Goal: Information Seeking & Learning: Check status

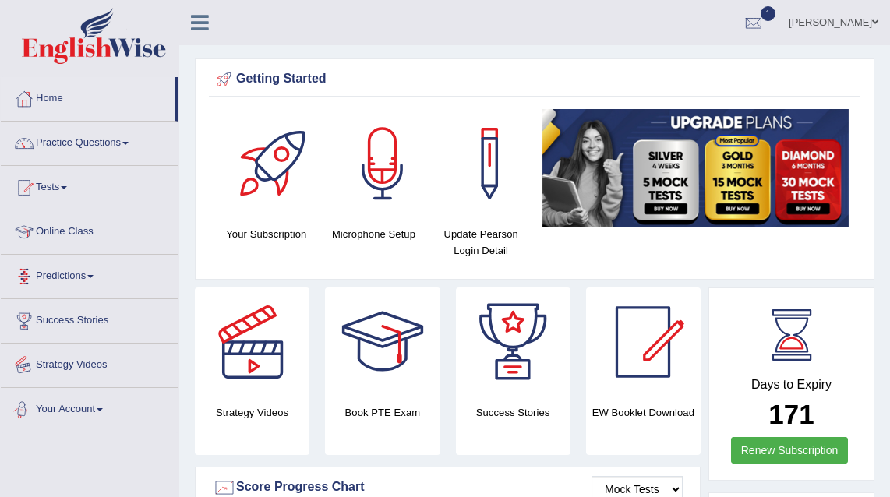
scroll to position [27, 0]
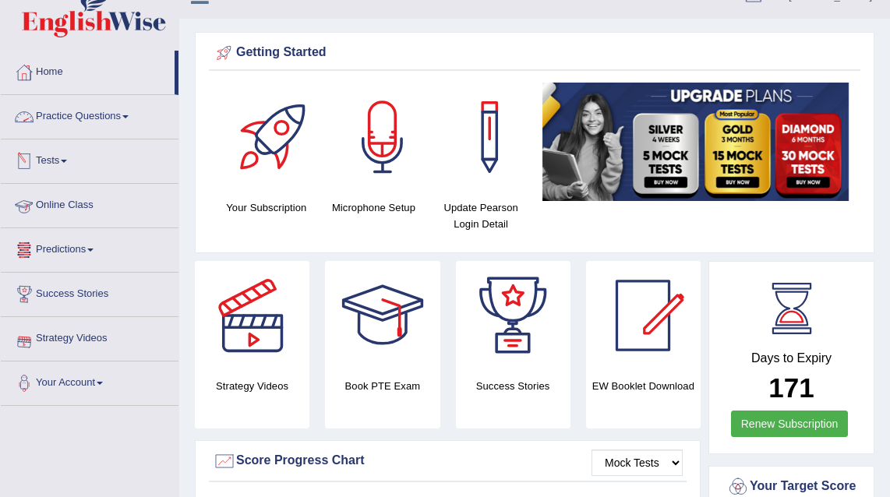
click at [132, 120] on link "Practice Questions" at bounding box center [90, 114] width 178 height 39
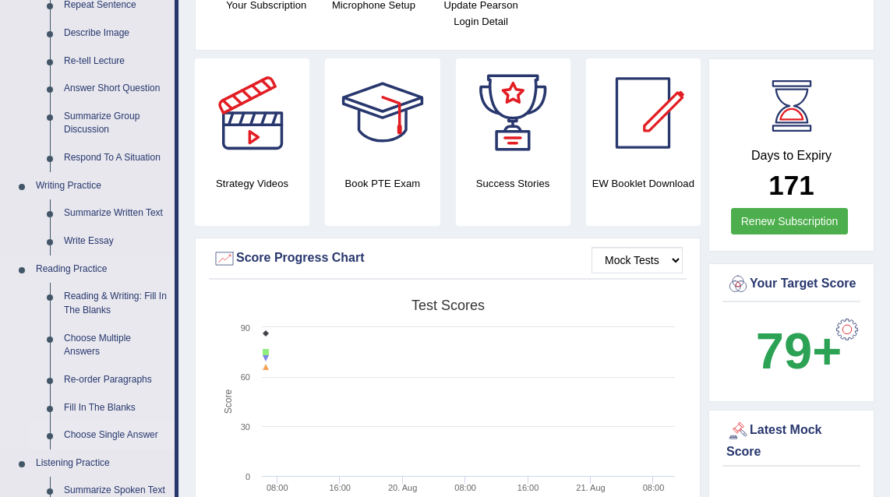
scroll to position [0, 0]
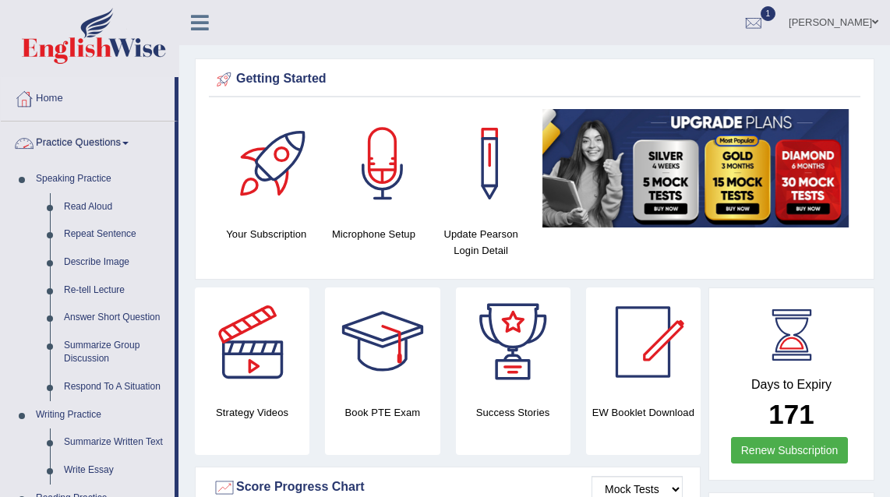
click at [115, 140] on link "Practice Questions" at bounding box center [88, 141] width 174 height 39
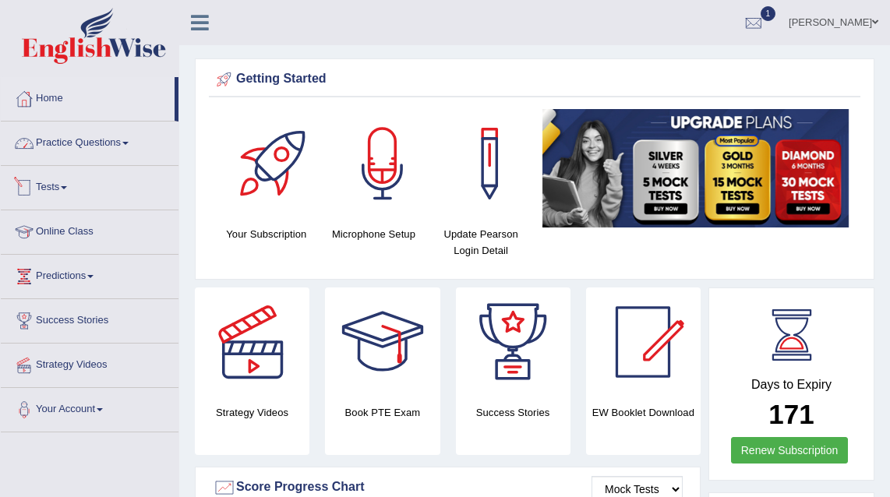
click at [83, 143] on link "Practice Questions" at bounding box center [90, 141] width 178 height 39
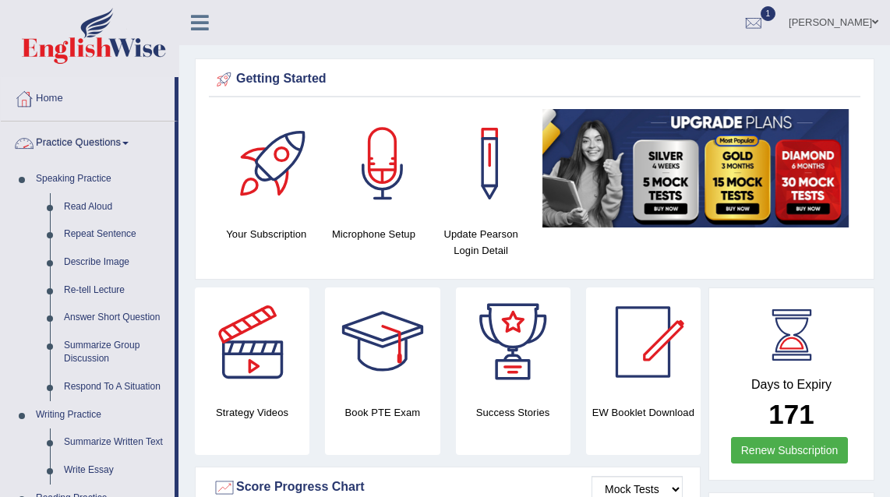
click at [83, 143] on link "Practice Questions" at bounding box center [88, 141] width 174 height 39
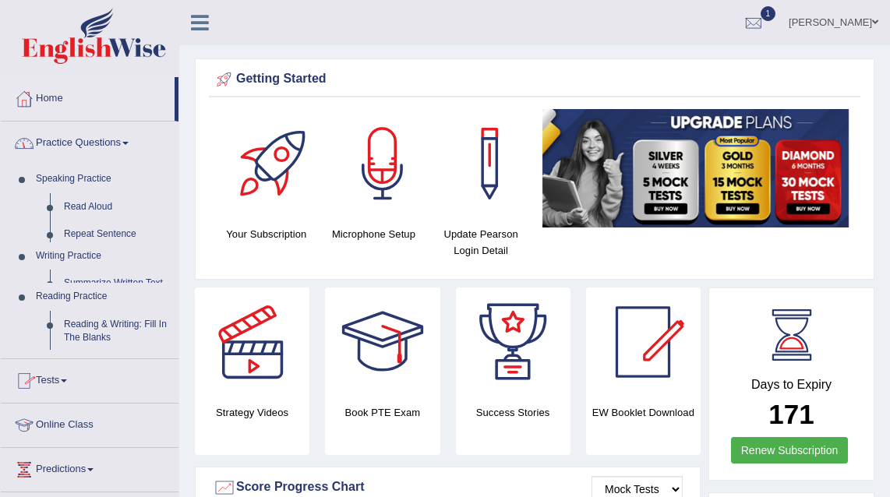
click at [83, 143] on link "Practice Questions" at bounding box center [90, 141] width 178 height 39
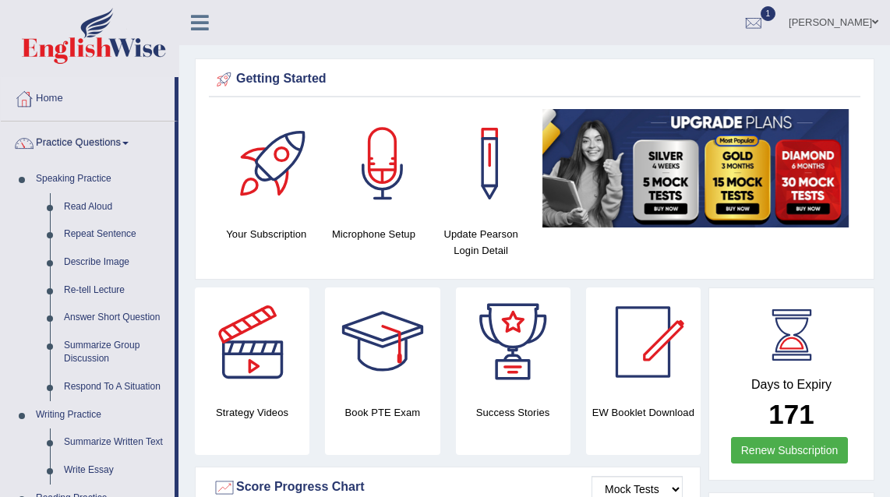
click at [83, 143] on link "Practice Questions" at bounding box center [88, 141] width 174 height 39
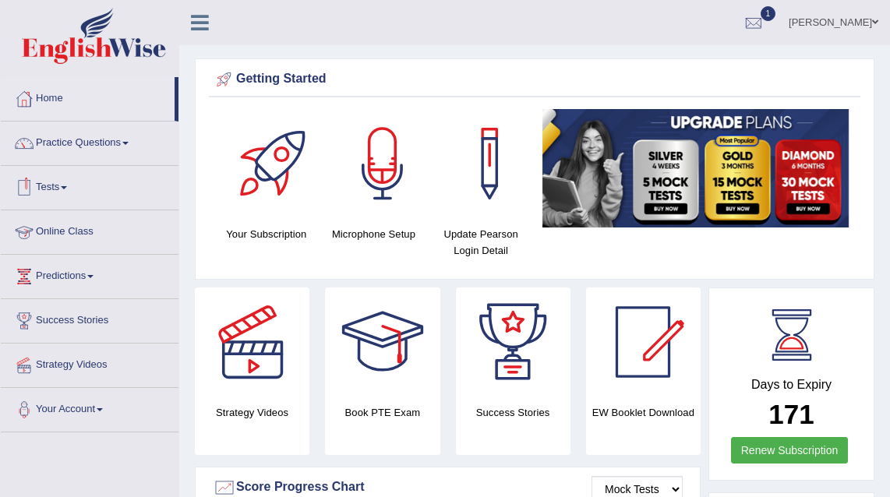
click at [41, 188] on link "Tests" at bounding box center [90, 185] width 178 height 39
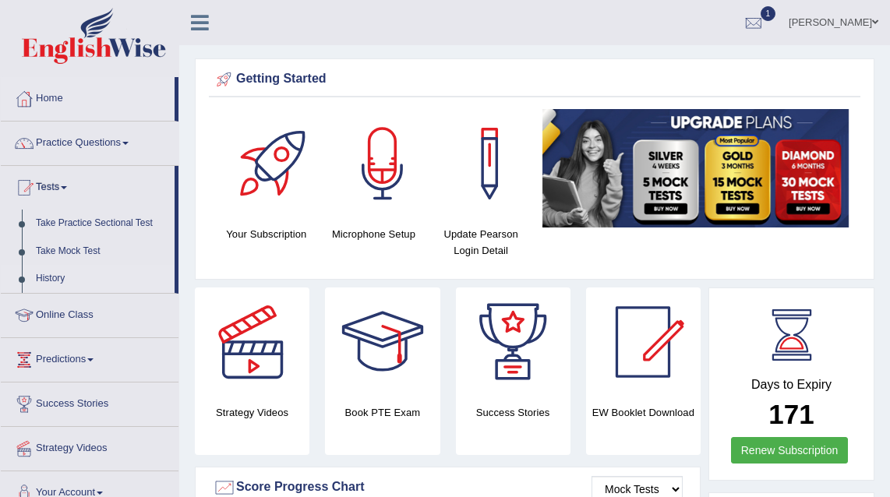
click at [52, 281] on link "History" at bounding box center [102, 279] width 146 height 28
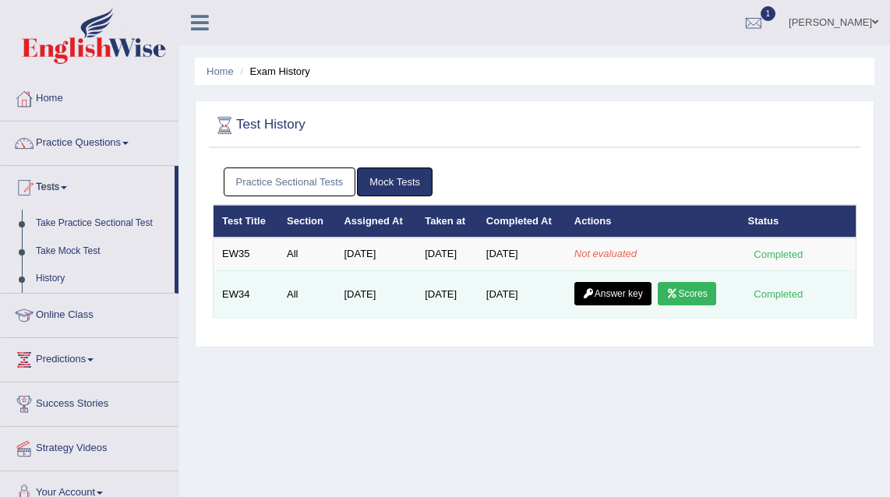
click at [695, 294] on link "Scores" at bounding box center [687, 293] width 58 height 23
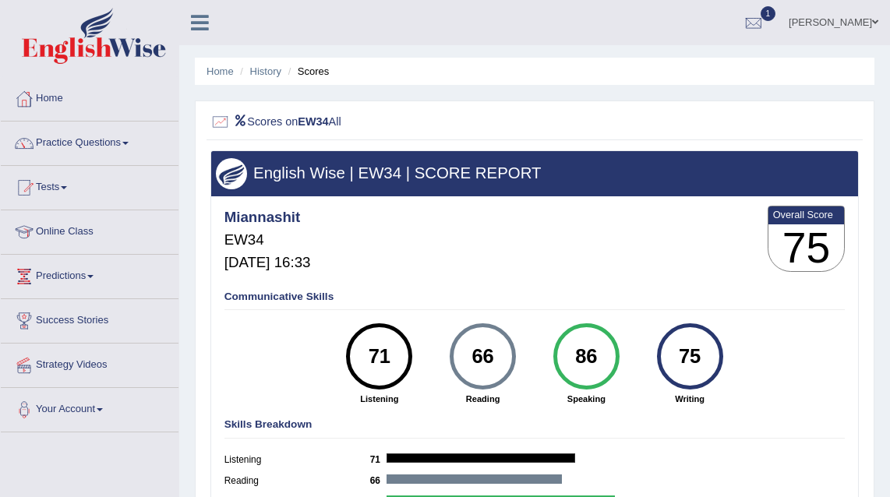
click at [96, 142] on link "Practice Questions" at bounding box center [90, 141] width 178 height 39
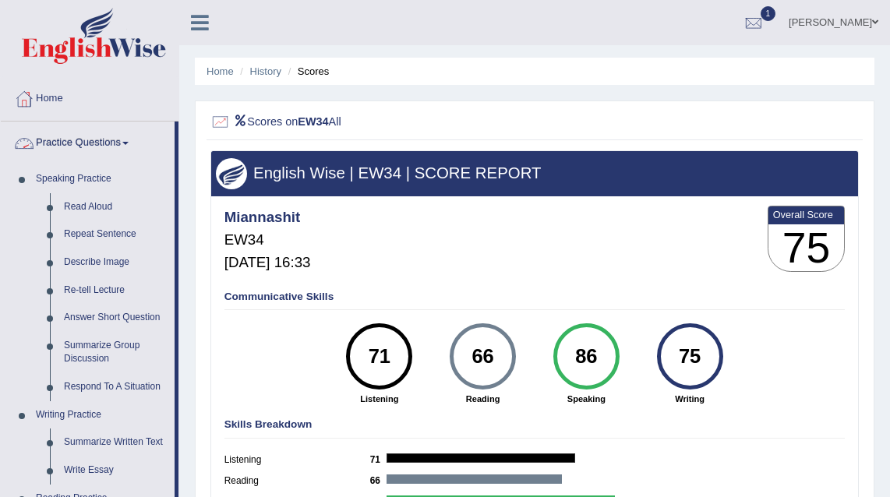
click at [83, 136] on link "Practice Questions" at bounding box center [88, 141] width 174 height 39
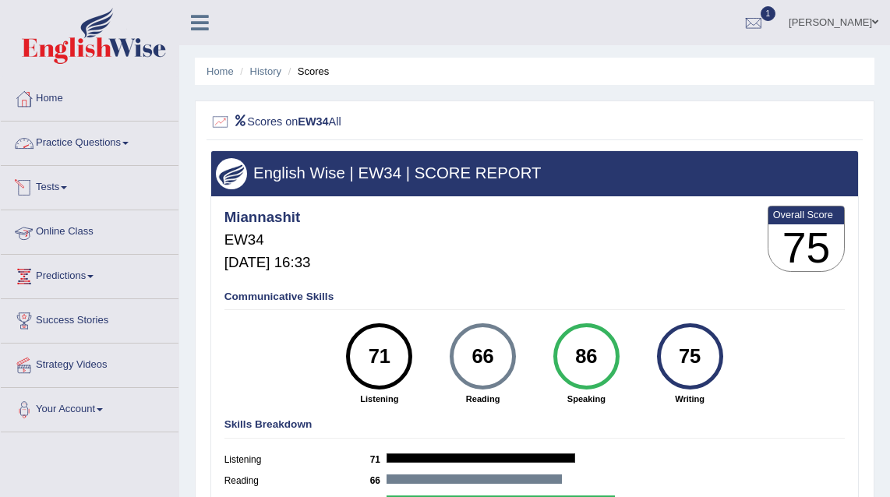
click at [60, 140] on link "Practice Questions" at bounding box center [90, 141] width 178 height 39
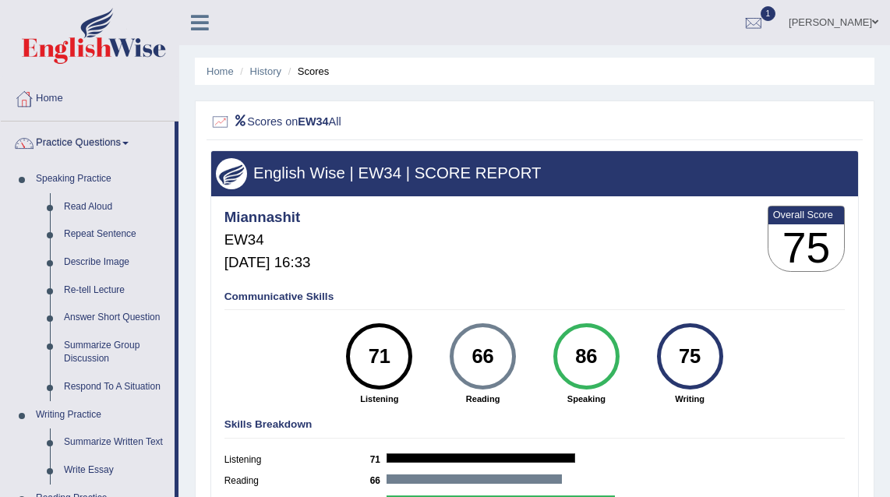
click at [60, 140] on link "Practice Questions" at bounding box center [88, 141] width 174 height 39
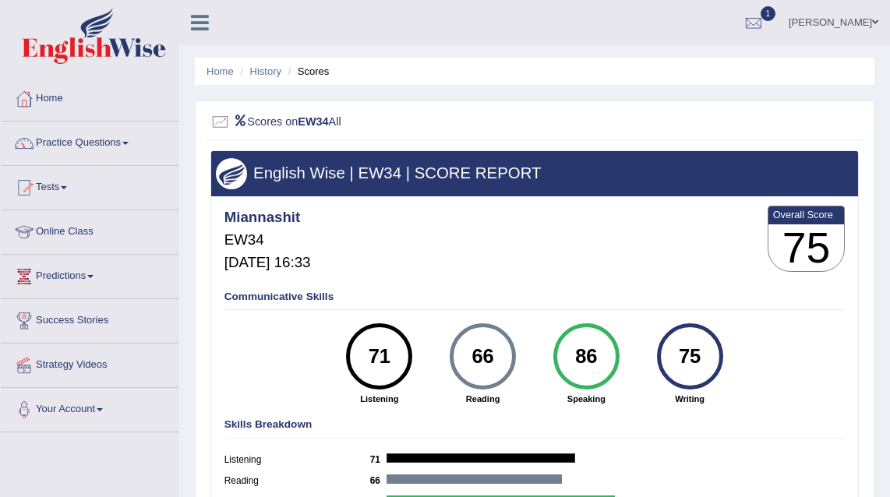
click at [61, 183] on link "Tests" at bounding box center [90, 185] width 178 height 39
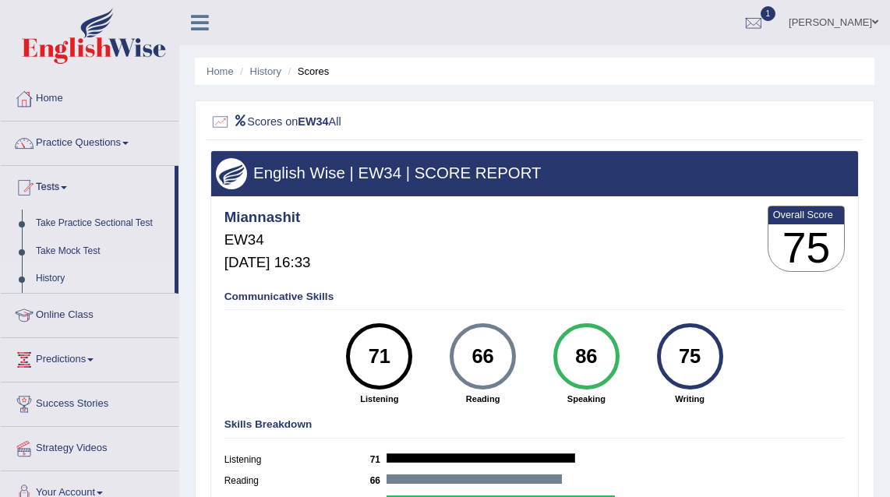
click at [63, 277] on link "History" at bounding box center [102, 279] width 146 height 28
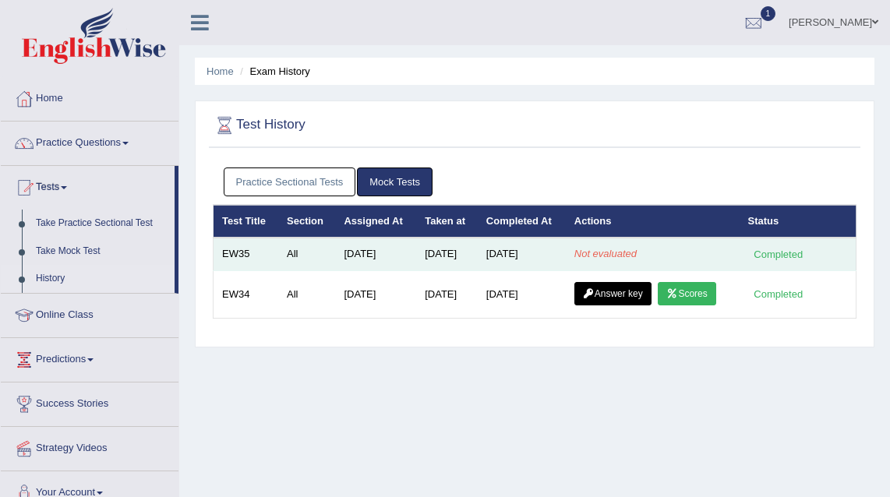
click at [607, 257] on em "Not evaluated" at bounding box center [606, 254] width 62 height 12
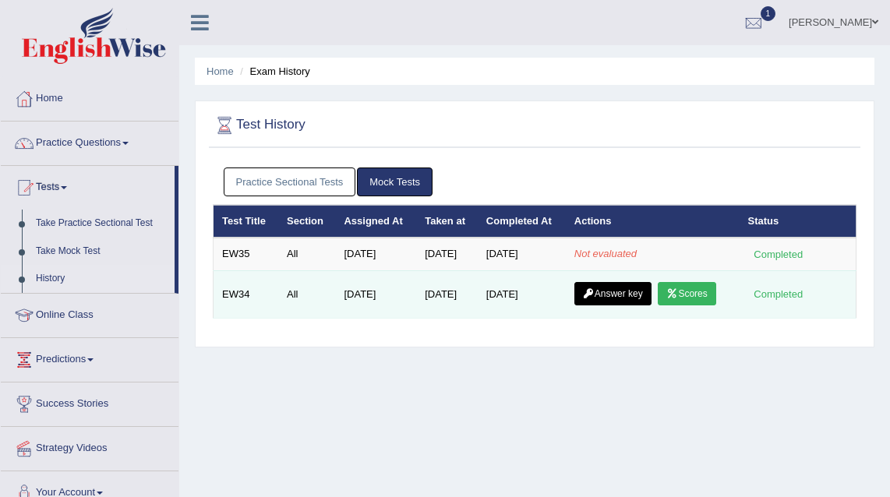
click at [629, 289] on link "Answer key" at bounding box center [613, 293] width 77 height 23
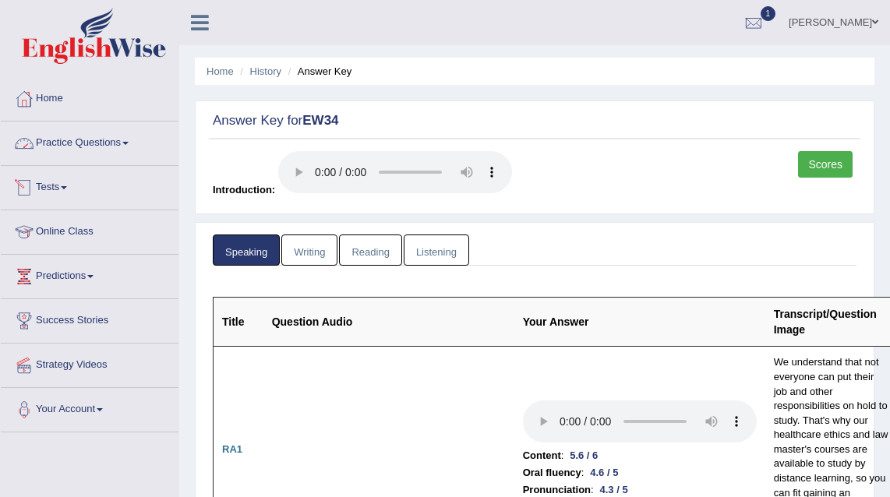
click at [60, 140] on link "Practice Questions" at bounding box center [90, 141] width 178 height 39
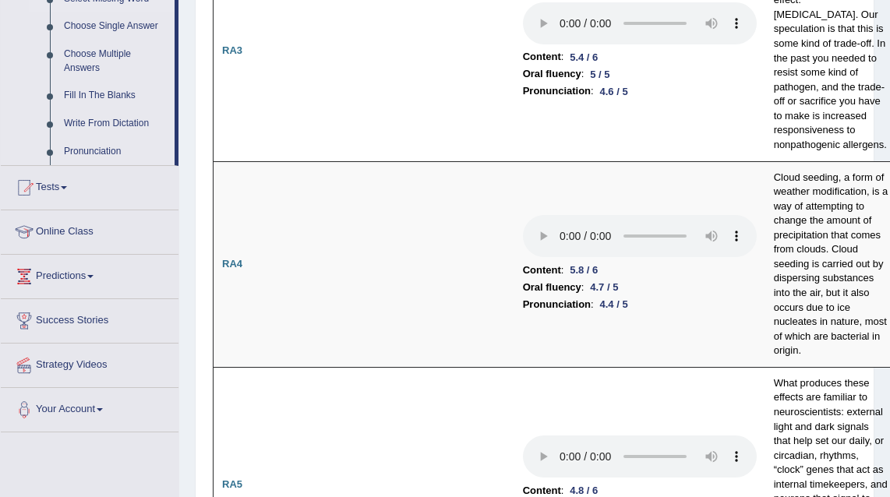
scroll to position [886, 0]
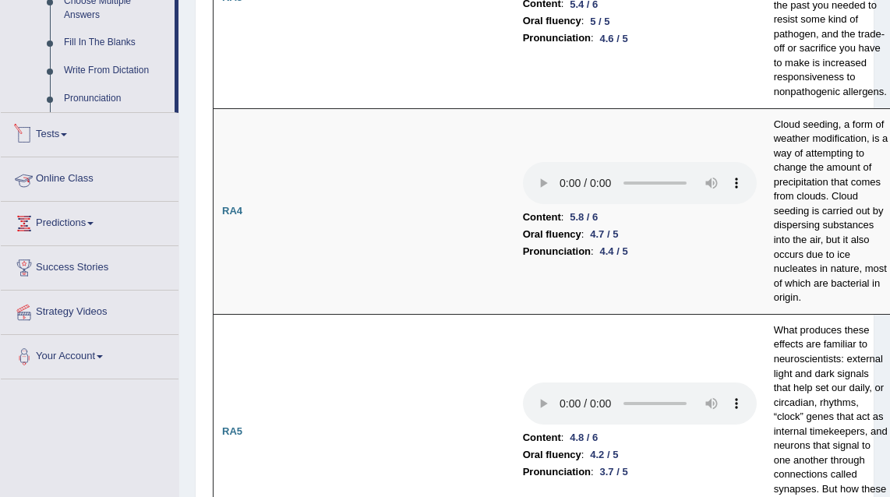
click at [46, 145] on link "Tests" at bounding box center [90, 132] width 178 height 39
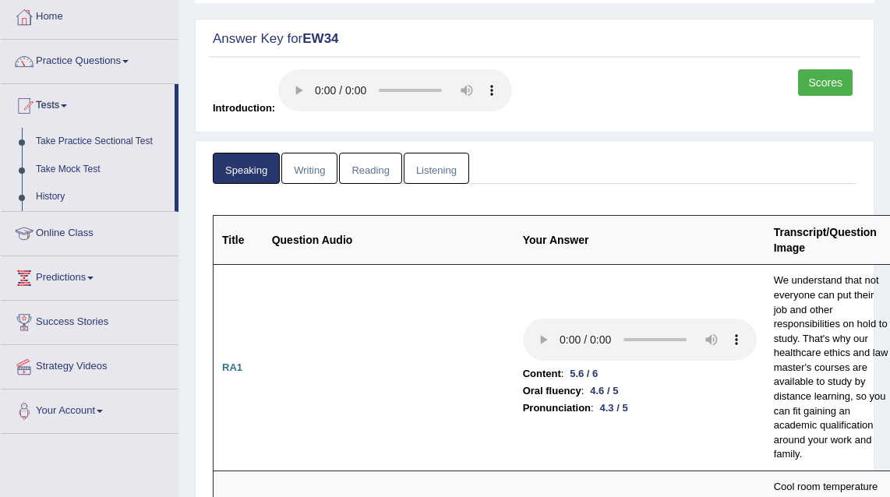
scroll to position [62, 0]
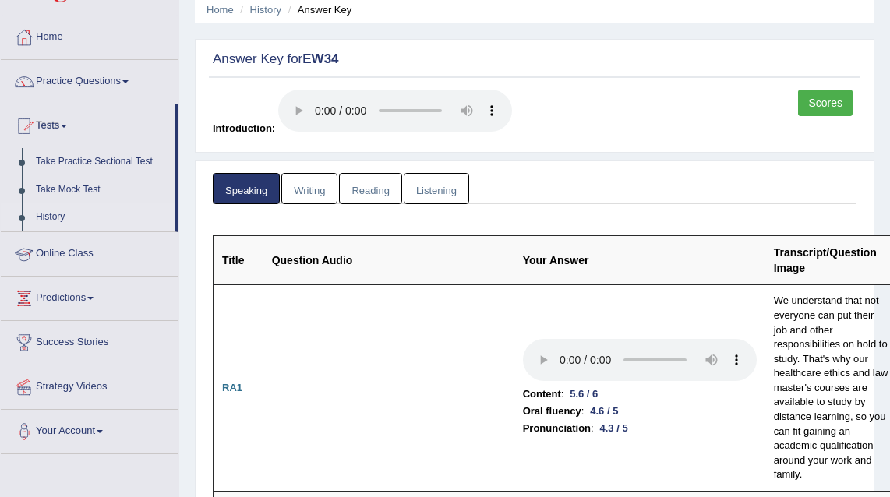
click at [54, 220] on link "History" at bounding box center [102, 218] width 146 height 28
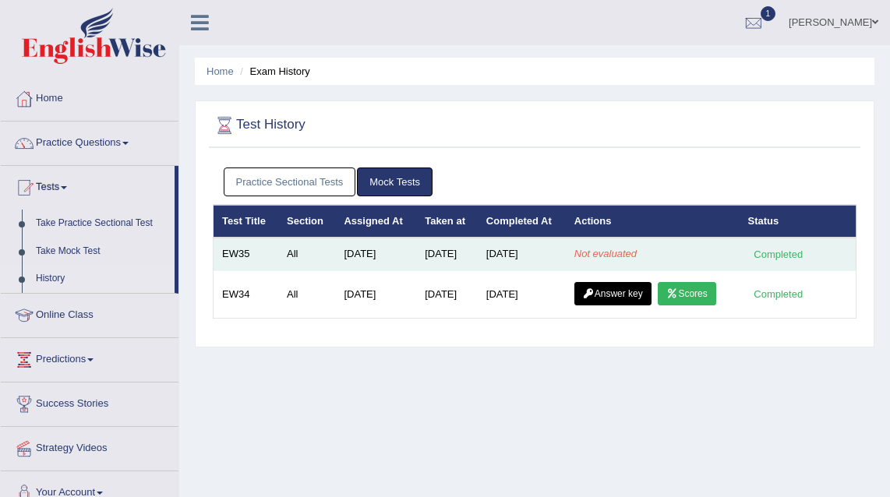
click at [774, 255] on div "Completed" at bounding box center [779, 254] width 61 height 16
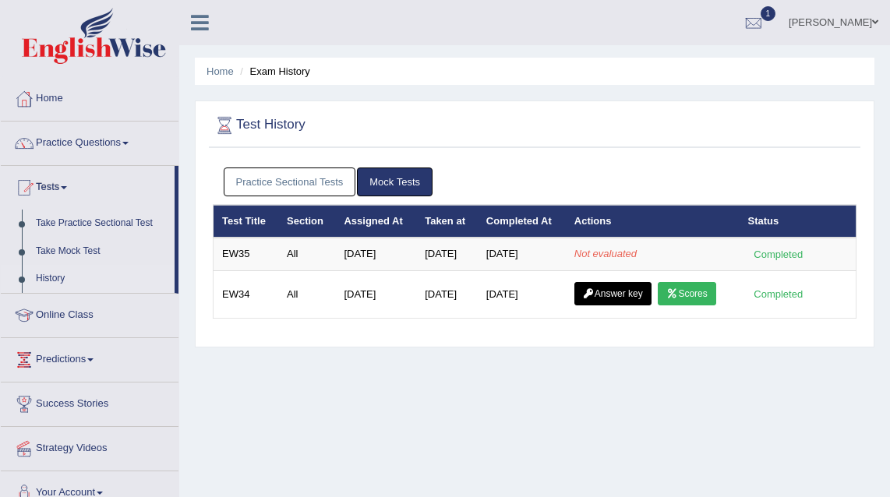
click at [314, 178] on link "Practice Sectional Tests" at bounding box center [290, 182] width 133 height 29
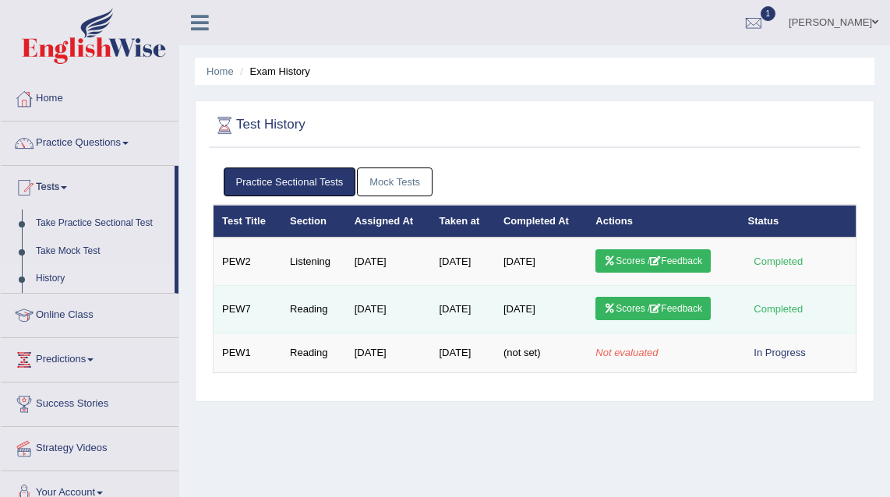
click at [661, 309] on icon at bounding box center [655, 308] width 11 height 9
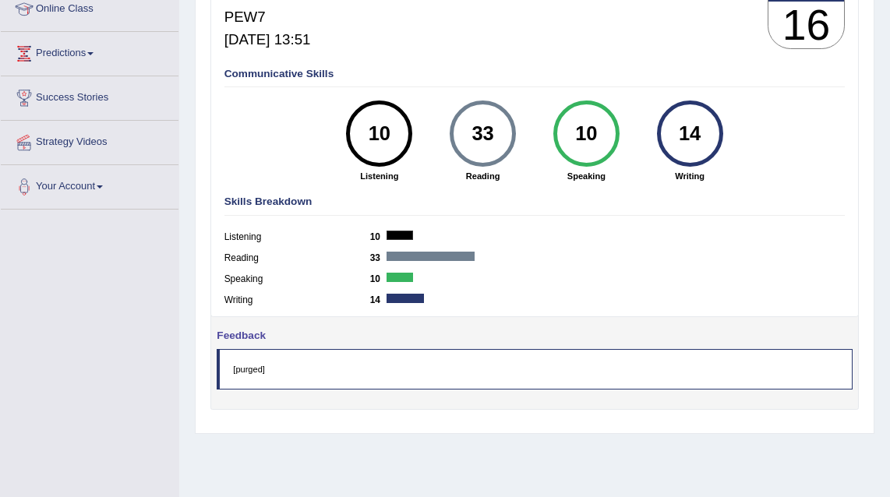
scroll to position [216, 0]
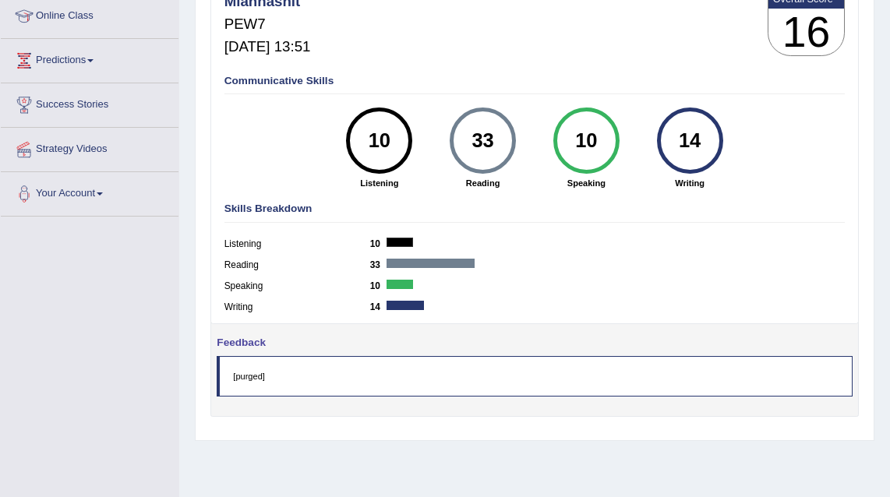
click at [265, 376] on blockquote "[purged]" at bounding box center [535, 376] width 636 height 41
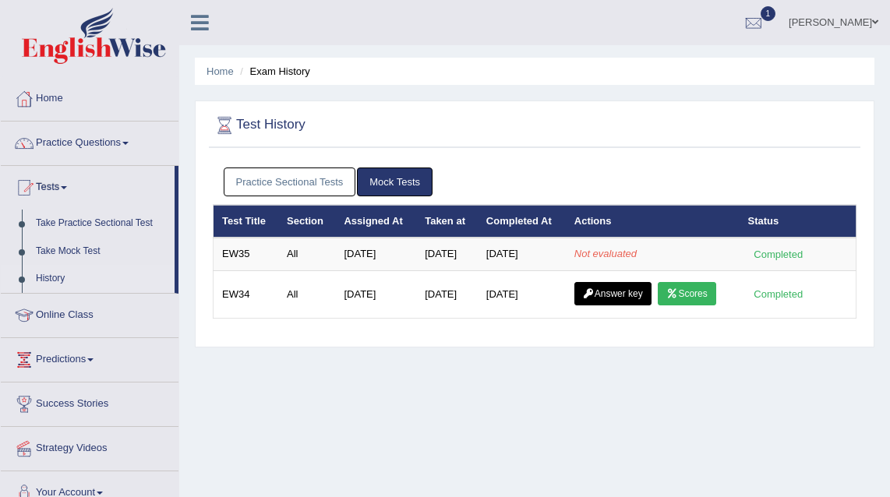
click at [257, 179] on link "Practice Sectional Tests" at bounding box center [290, 182] width 133 height 29
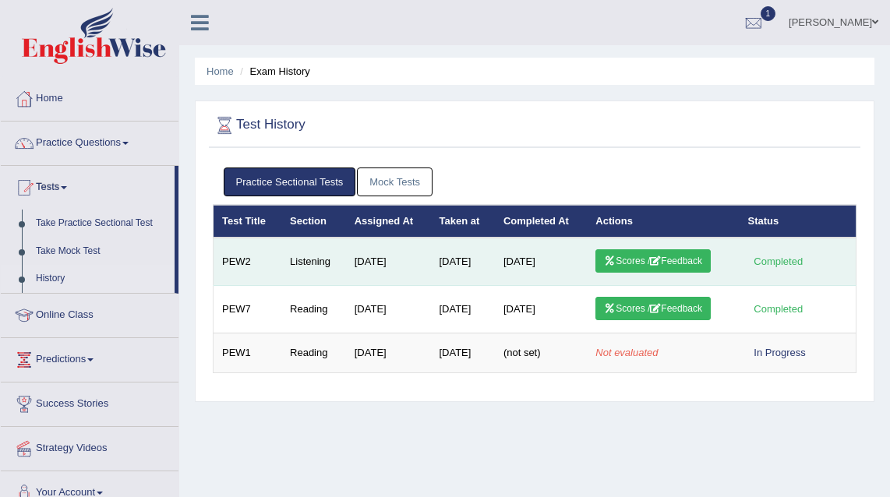
click at [655, 259] on link "Scores / Feedback" at bounding box center [653, 261] width 115 height 23
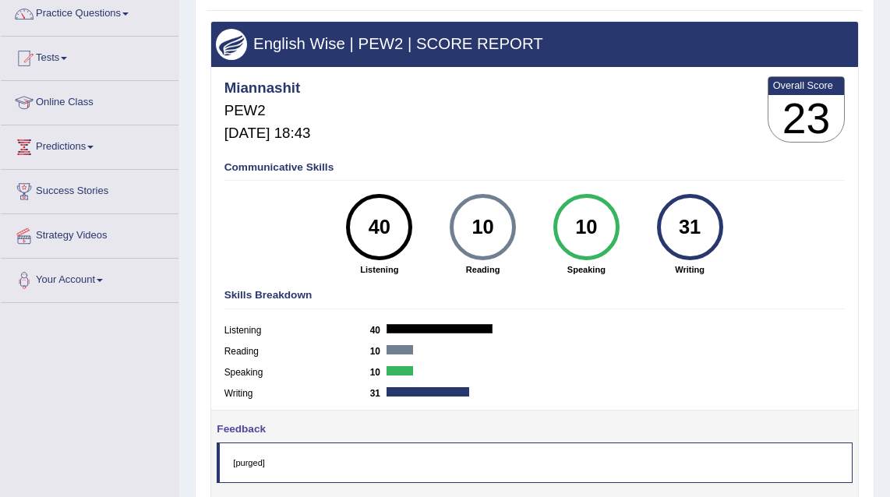
scroll to position [123, 0]
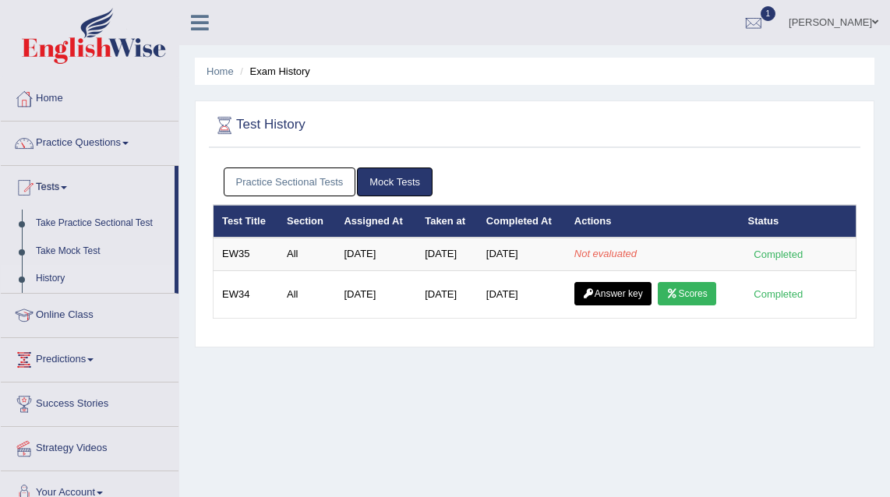
click at [303, 180] on link "Practice Sectional Tests" at bounding box center [290, 182] width 133 height 29
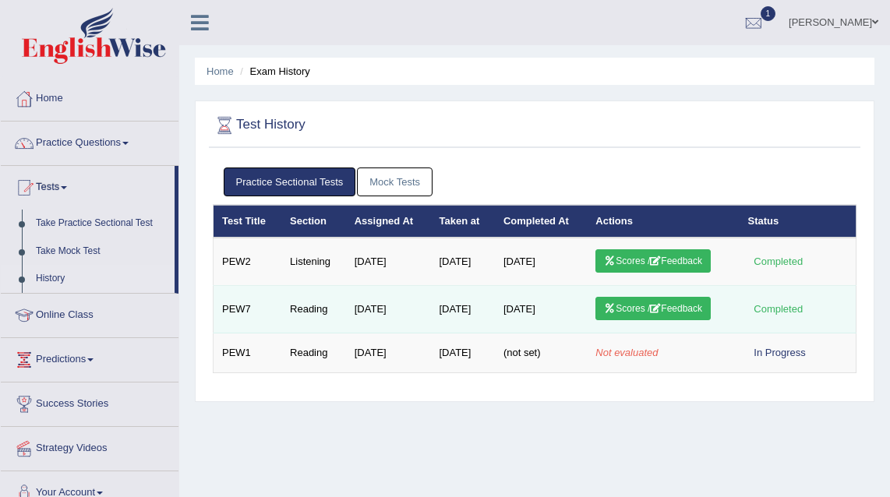
click at [661, 307] on icon at bounding box center [655, 308] width 11 height 9
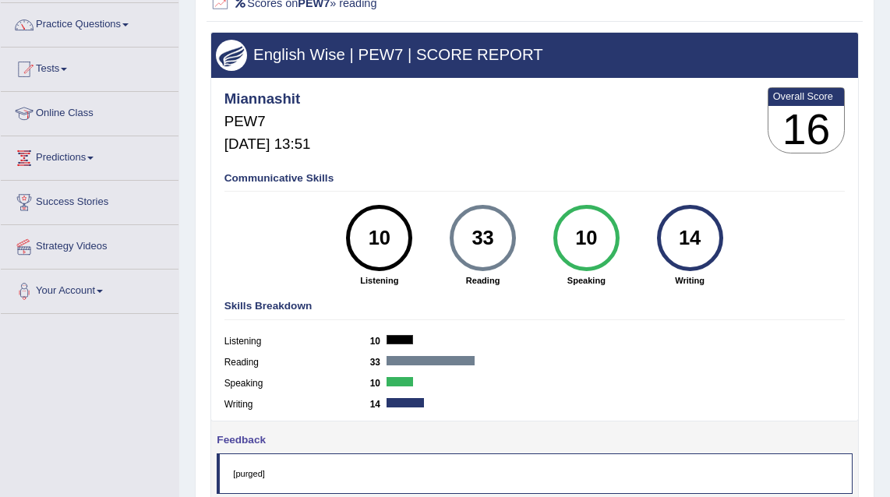
scroll to position [17, 0]
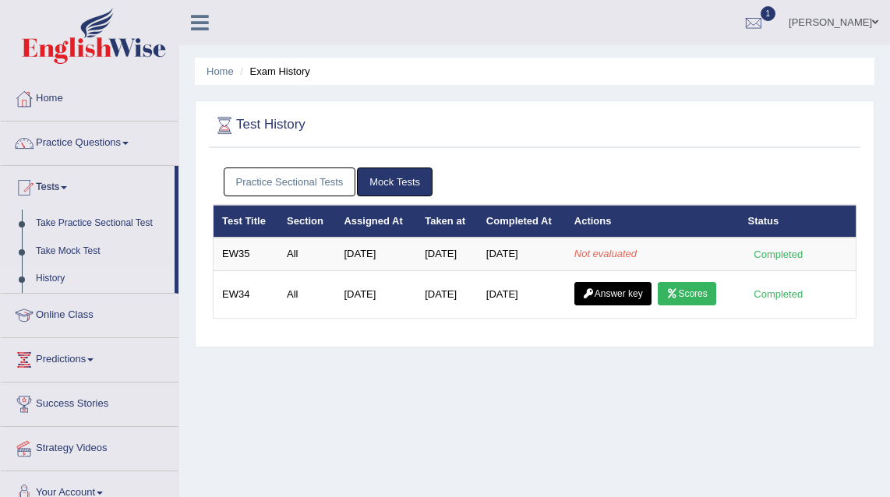
click at [305, 188] on link "Practice Sectional Tests" at bounding box center [290, 182] width 133 height 29
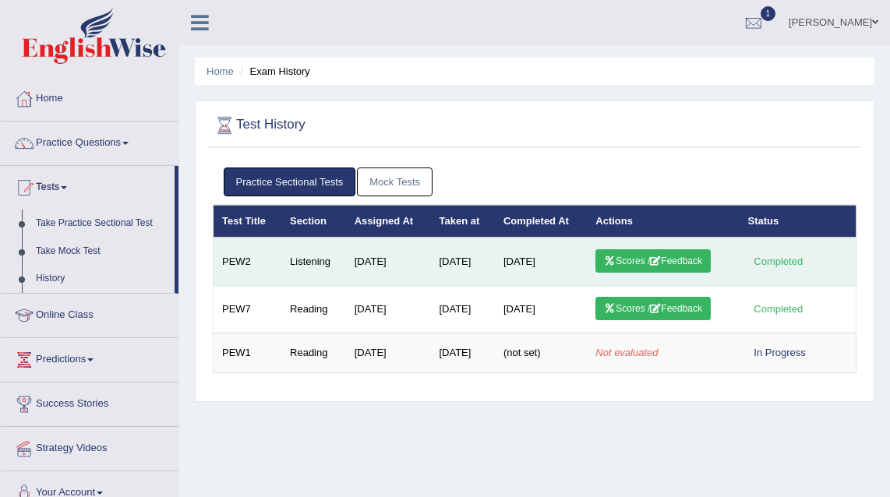
click at [674, 259] on link "Scores / Feedback" at bounding box center [653, 261] width 115 height 23
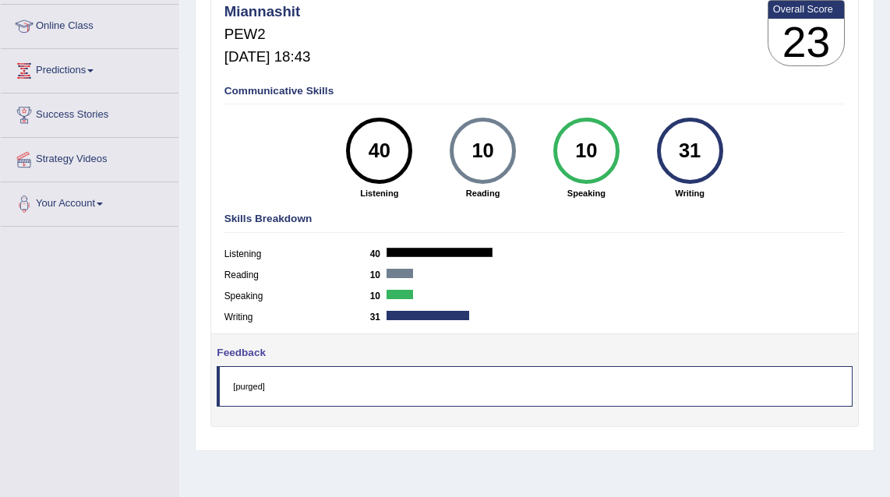
scroll to position [33, 0]
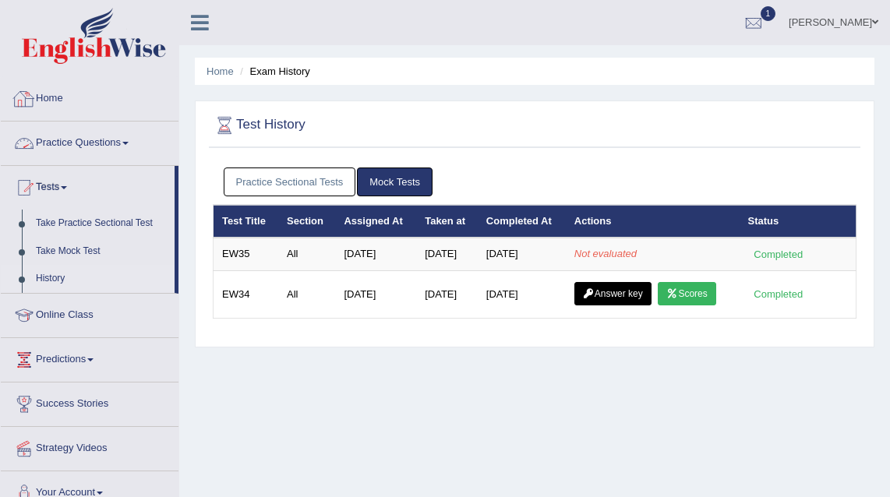
click at [257, 186] on link "Practice Sectional Tests" at bounding box center [290, 182] width 133 height 29
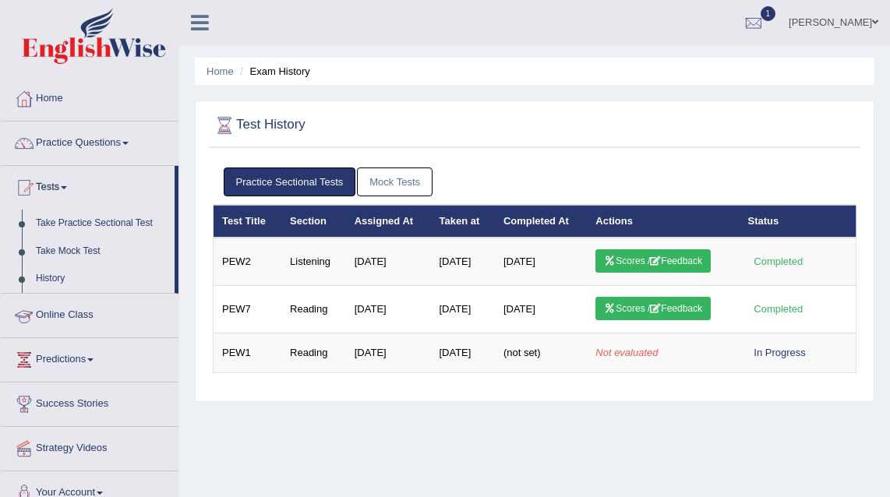
click at [412, 179] on link "Mock Tests" at bounding box center [395, 182] width 76 height 29
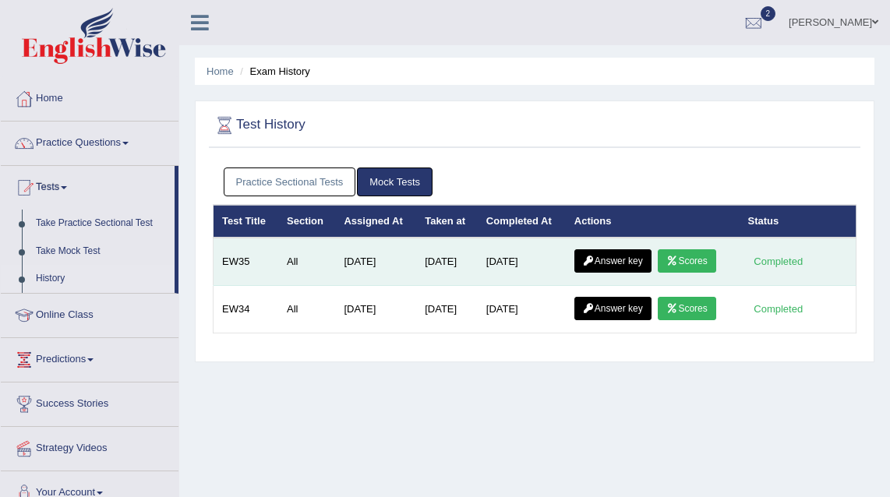
click at [712, 260] on link "Scores" at bounding box center [687, 261] width 58 height 23
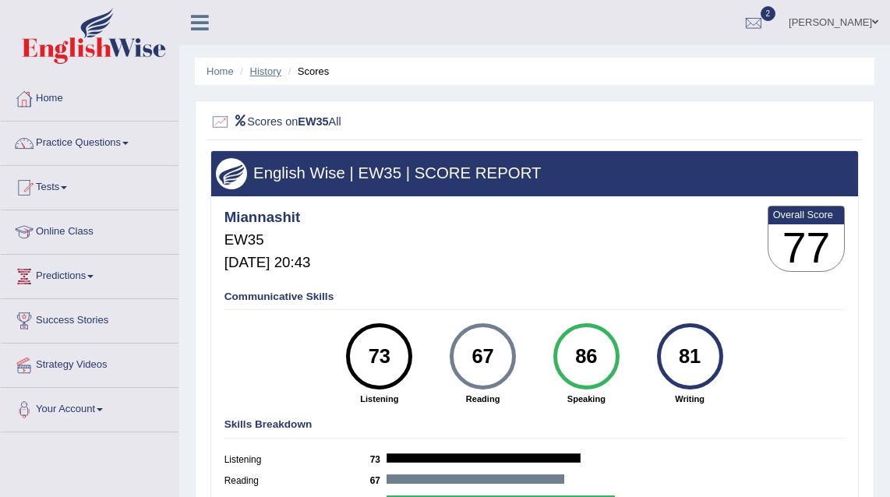
click at [262, 73] on link "History" at bounding box center [265, 72] width 31 height 12
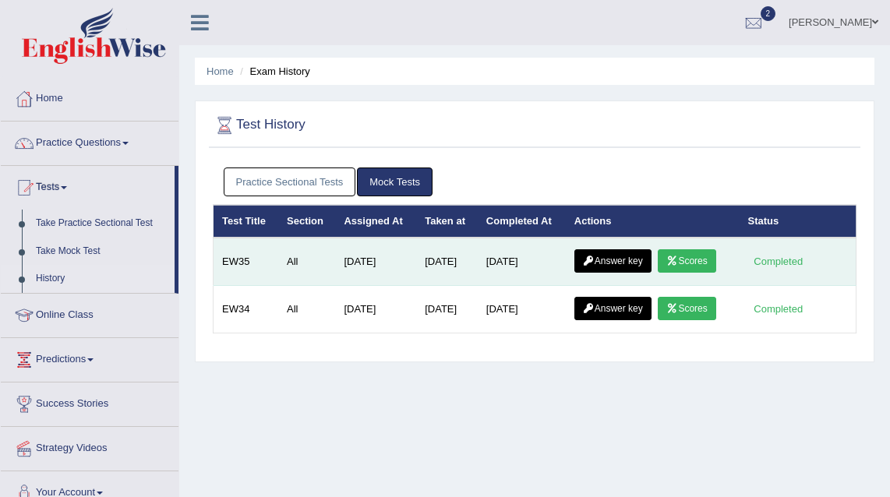
click at [701, 262] on link "Scores" at bounding box center [687, 261] width 58 height 23
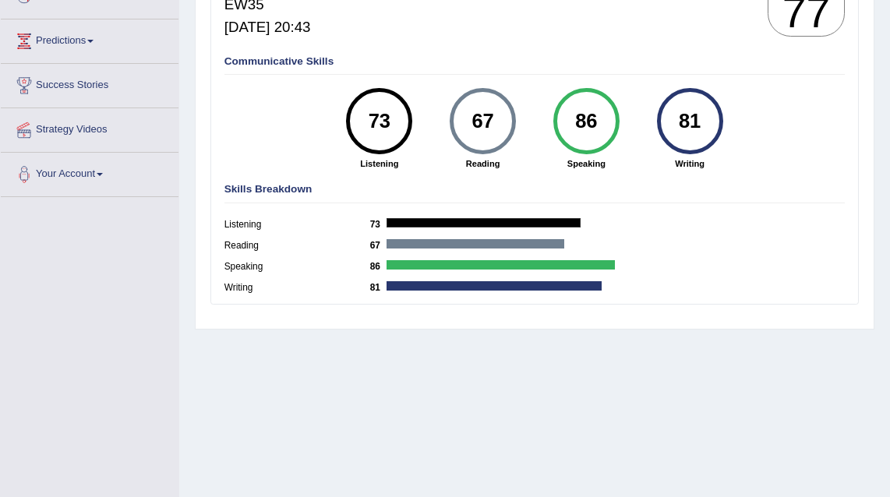
scroll to position [3, 0]
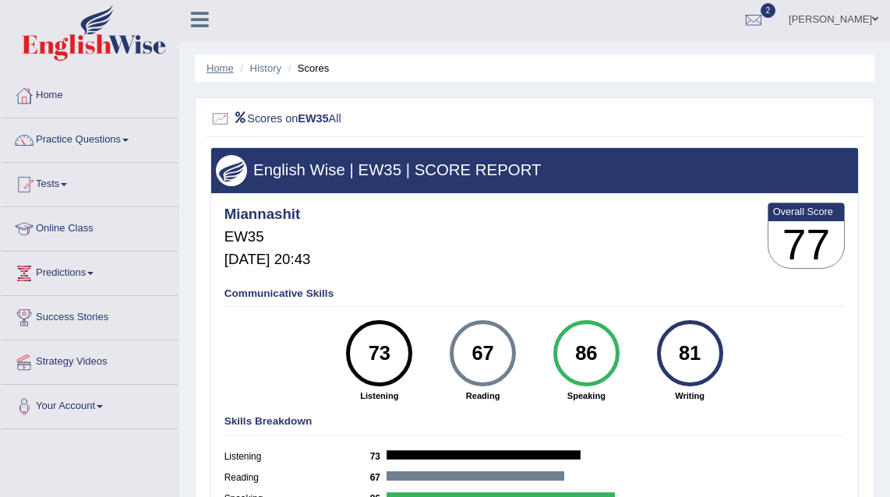
click at [228, 66] on link "Home" at bounding box center [220, 68] width 27 height 12
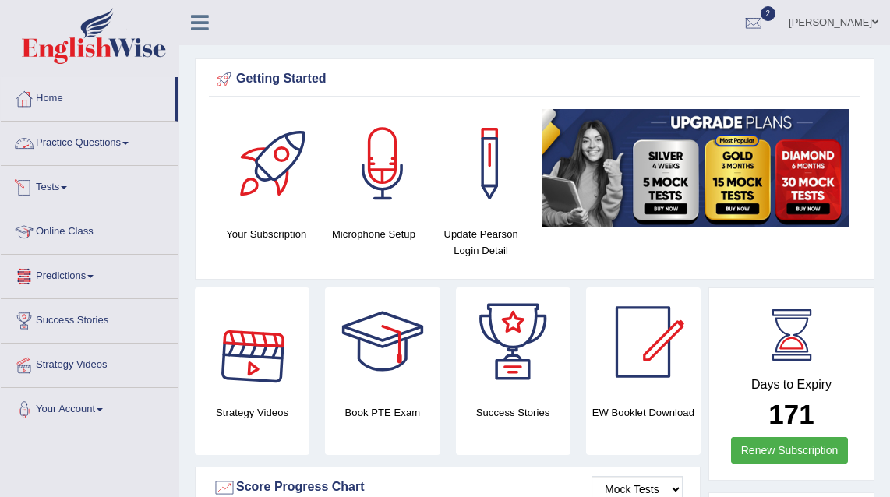
click at [51, 143] on link "Practice Questions" at bounding box center [90, 141] width 178 height 39
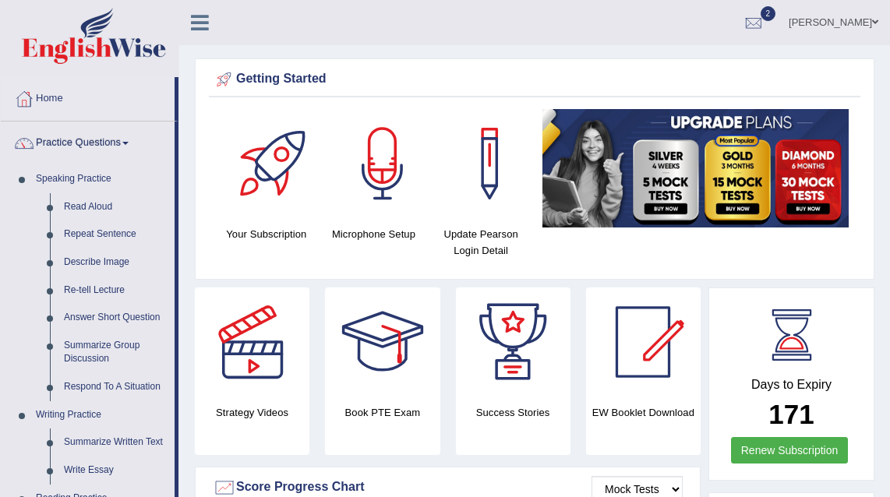
click at [51, 143] on link "Practice Questions" at bounding box center [88, 141] width 174 height 39
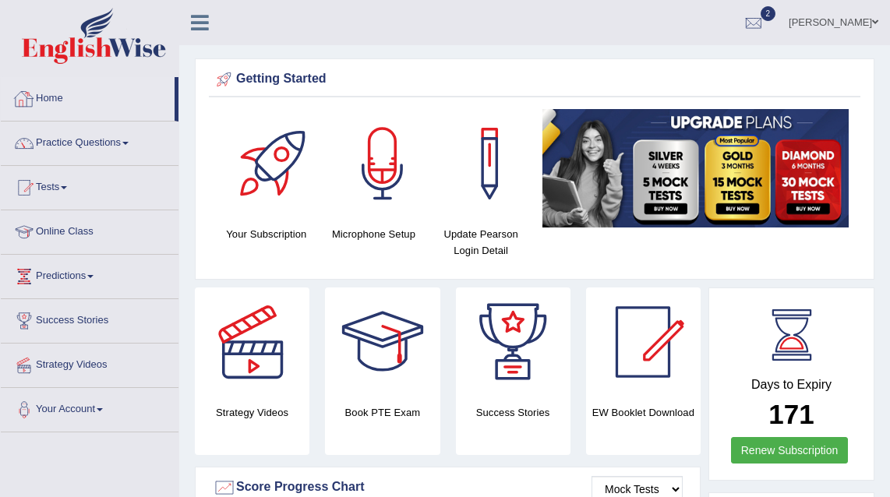
click at [57, 108] on link "Home" at bounding box center [88, 96] width 174 height 39
click at [71, 147] on link "Practice Questions" at bounding box center [90, 141] width 178 height 39
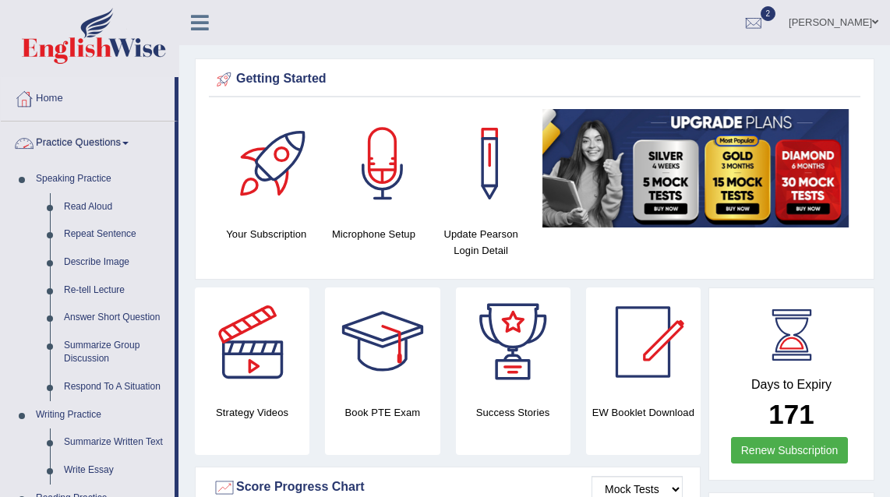
click at [85, 149] on link "Practice Questions" at bounding box center [88, 141] width 174 height 39
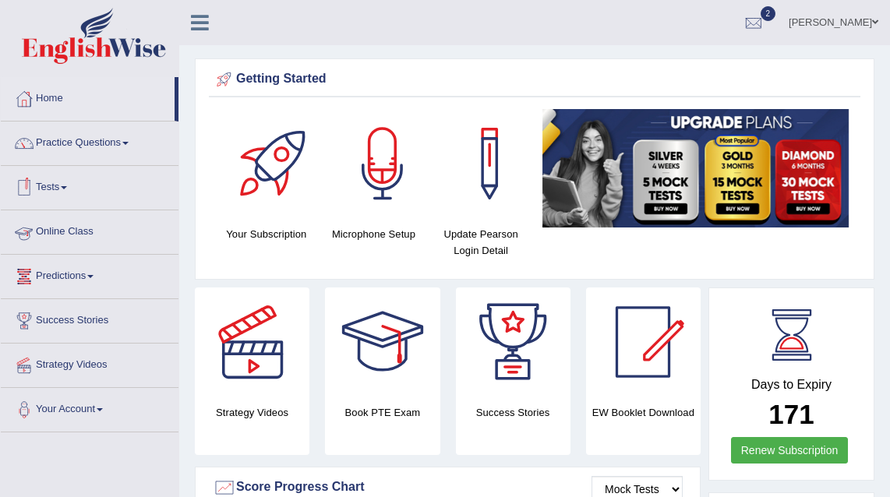
click at [66, 277] on link "Predictions" at bounding box center [90, 274] width 178 height 39
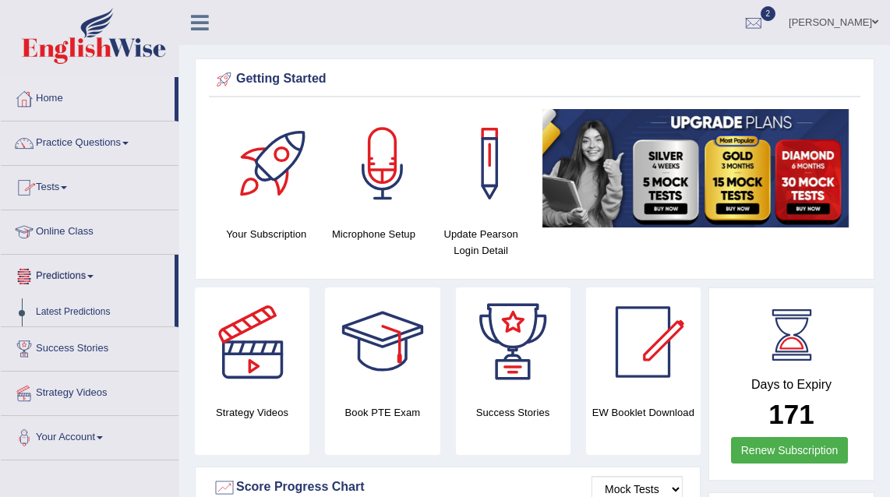
click at [66, 277] on link "Predictions" at bounding box center [88, 274] width 174 height 39
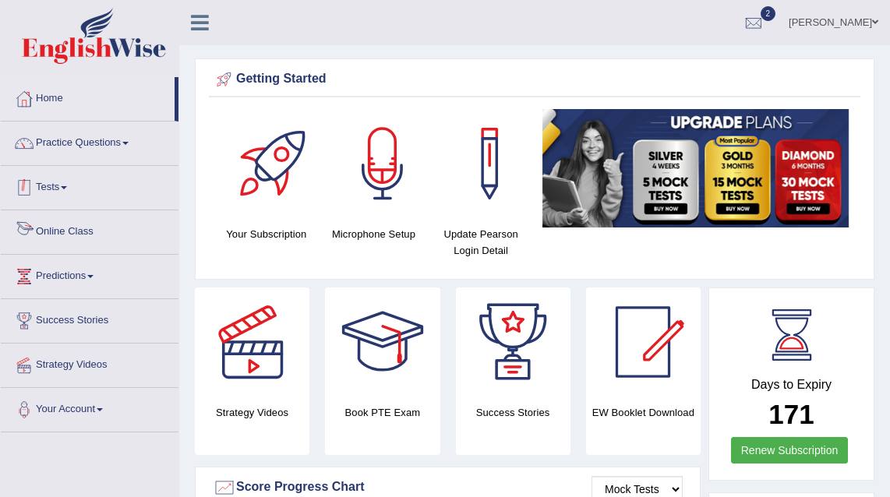
click at [59, 182] on link "Tests" at bounding box center [90, 185] width 178 height 39
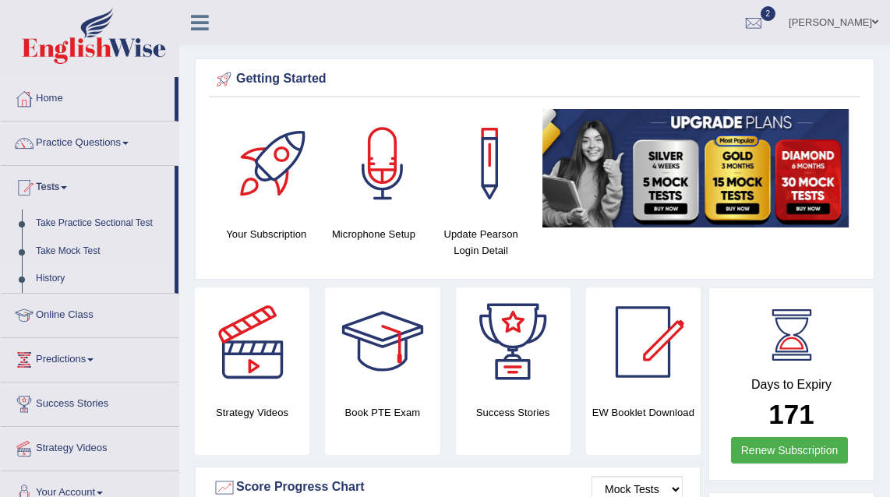
click at [58, 278] on link "History" at bounding box center [102, 279] width 146 height 28
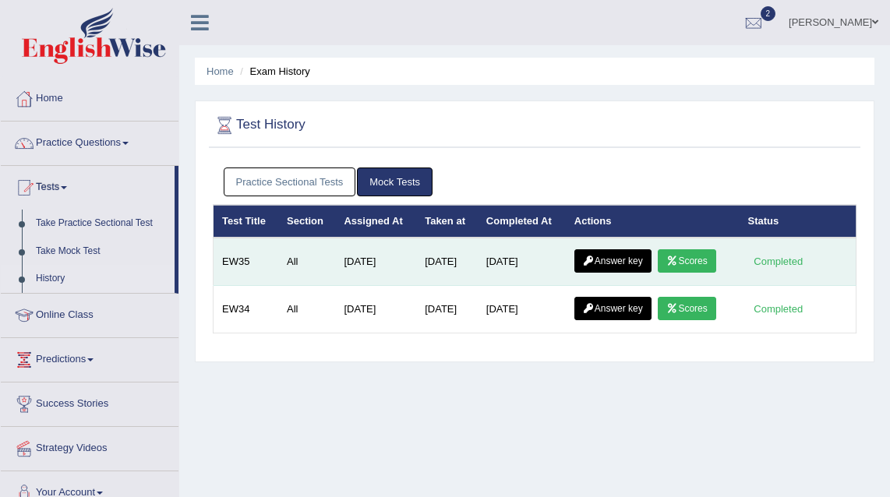
click at [696, 262] on link "Scores" at bounding box center [687, 261] width 58 height 23
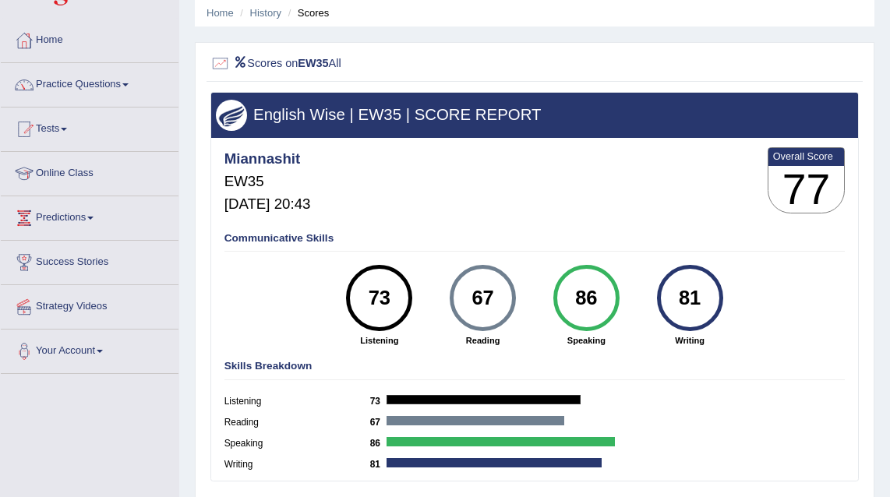
scroll to position [27, 0]
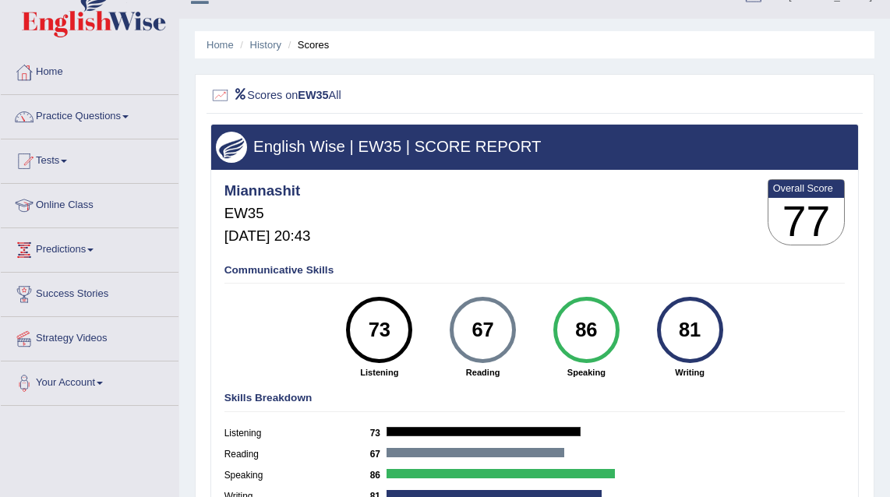
click at [67, 119] on link "Practice Questions" at bounding box center [90, 114] width 178 height 39
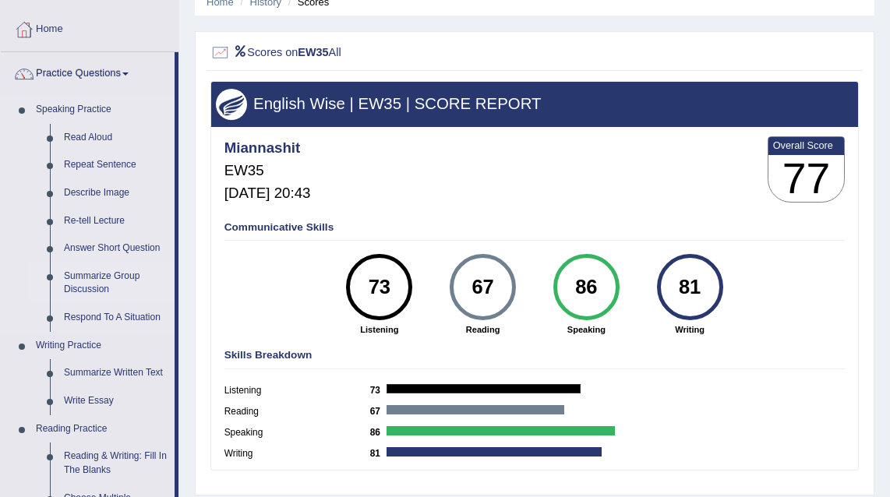
scroll to position [0, 0]
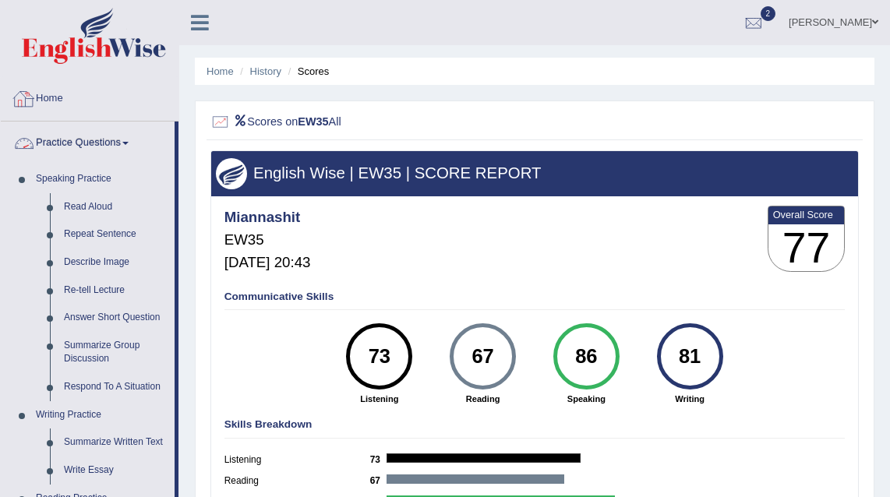
click at [41, 99] on link "Home" at bounding box center [90, 96] width 178 height 39
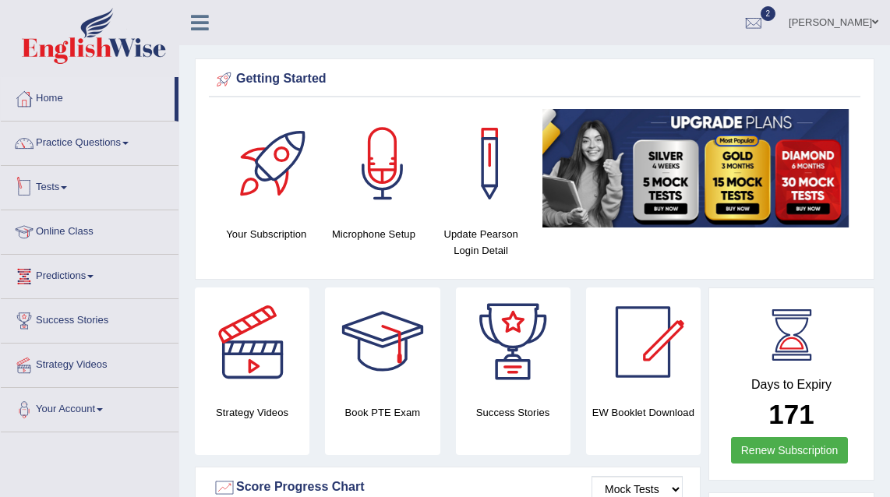
click at [62, 190] on link "Tests" at bounding box center [90, 185] width 178 height 39
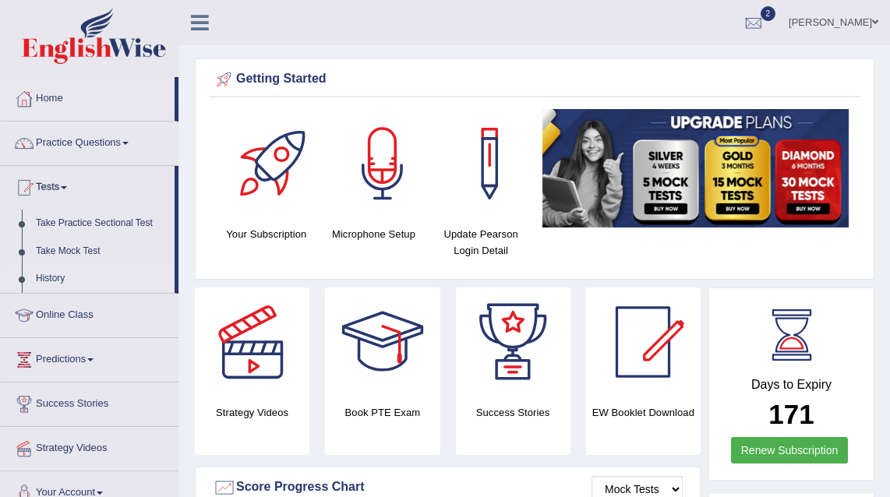
click at [62, 281] on link "History" at bounding box center [102, 279] width 146 height 28
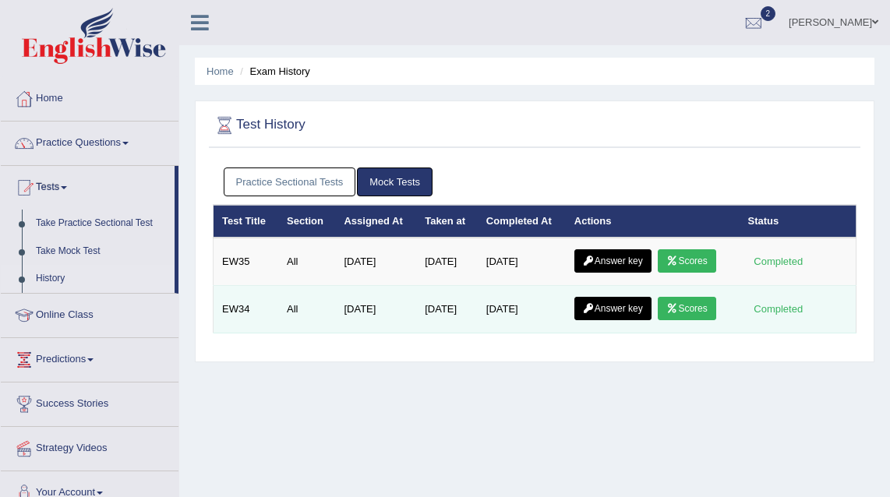
click at [703, 309] on link "Scores" at bounding box center [687, 308] width 58 height 23
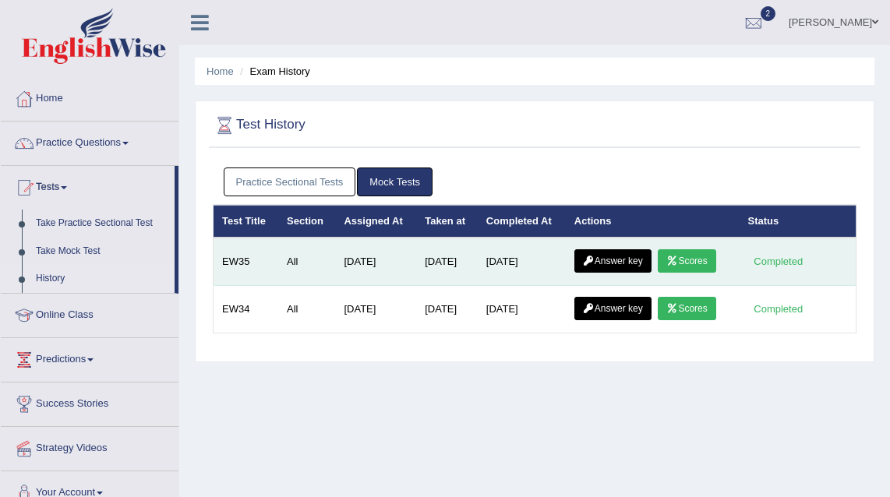
click at [716, 264] on link "Scores" at bounding box center [687, 261] width 58 height 23
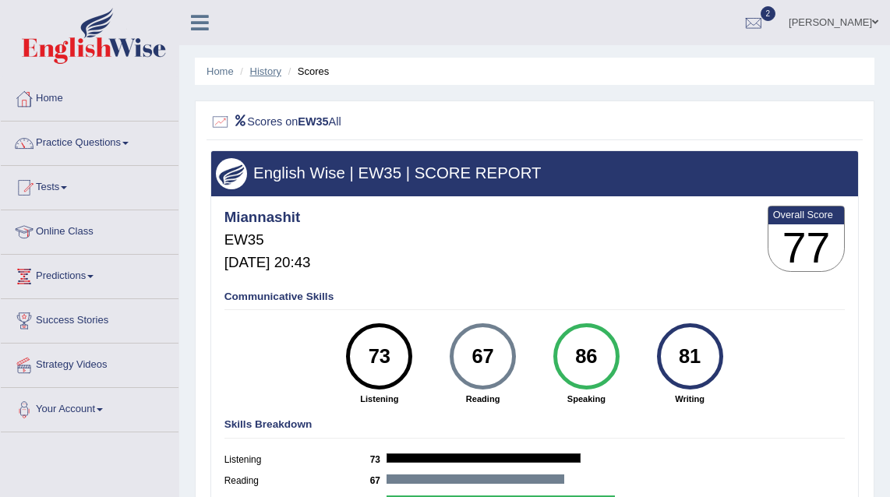
click at [266, 76] on link "History" at bounding box center [265, 72] width 31 height 12
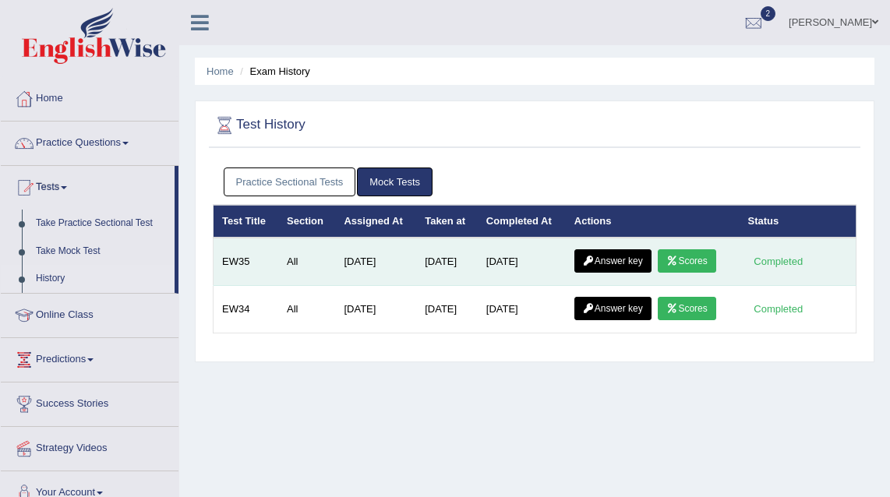
click at [629, 262] on link "Answer key" at bounding box center [613, 261] width 77 height 23
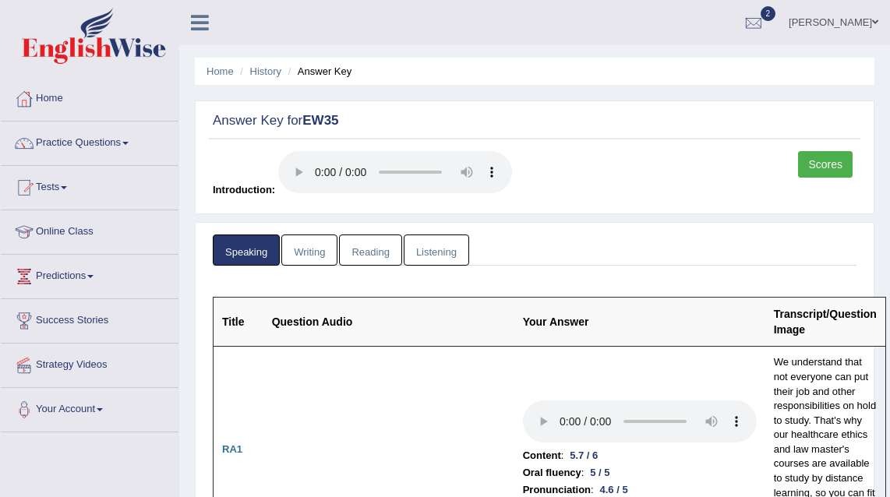
click at [309, 260] on link "Writing" at bounding box center [309, 251] width 56 height 32
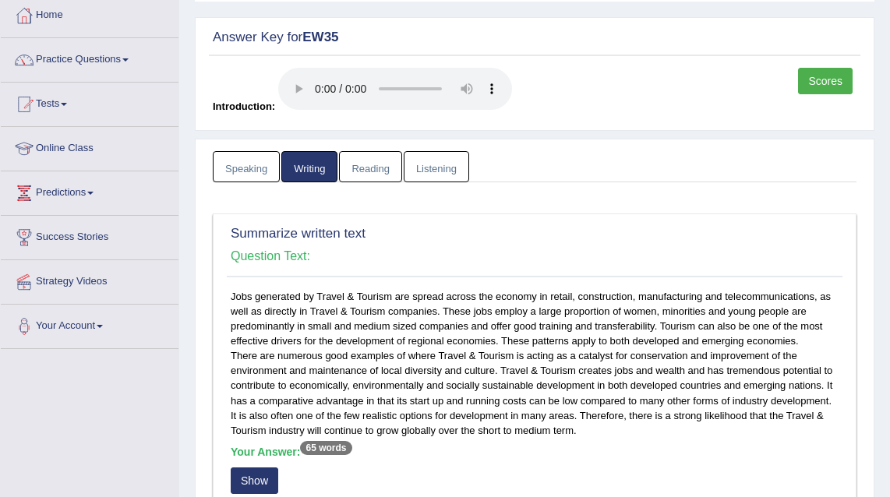
scroll to position [30, 0]
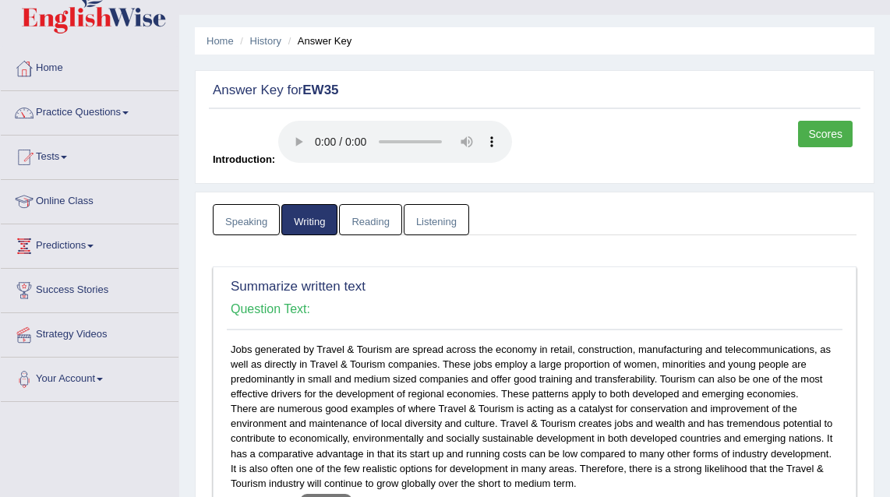
click at [381, 216] on link "Reading" at bounding box center [370, 220] width 62 height 32
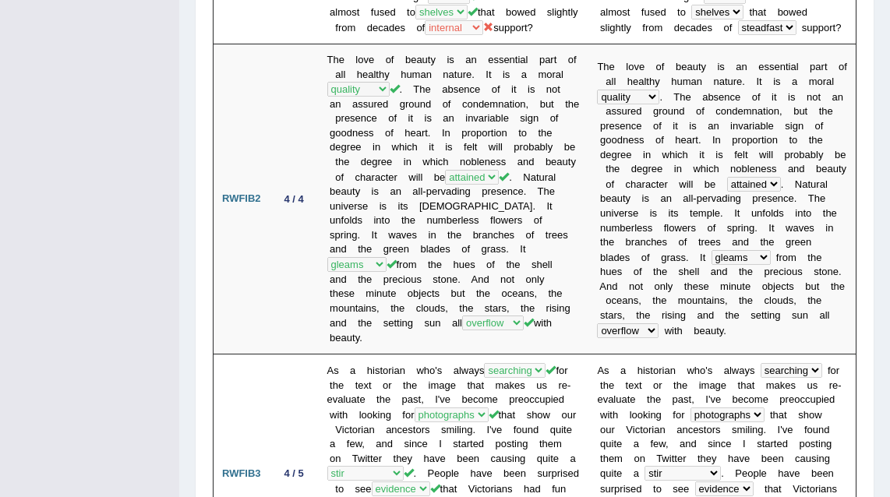
scroll to position [0, 0]
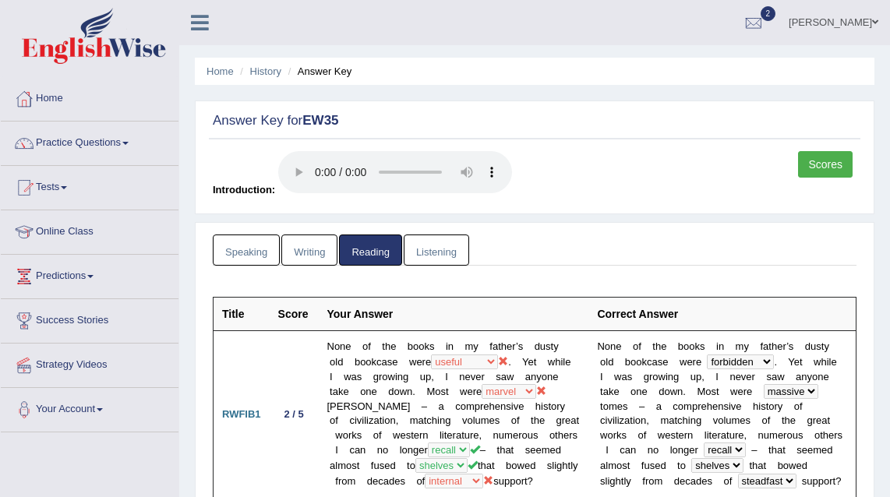
click at [449, 250] on link "Listening" at bounding box center [437, 251] width 66 height 32
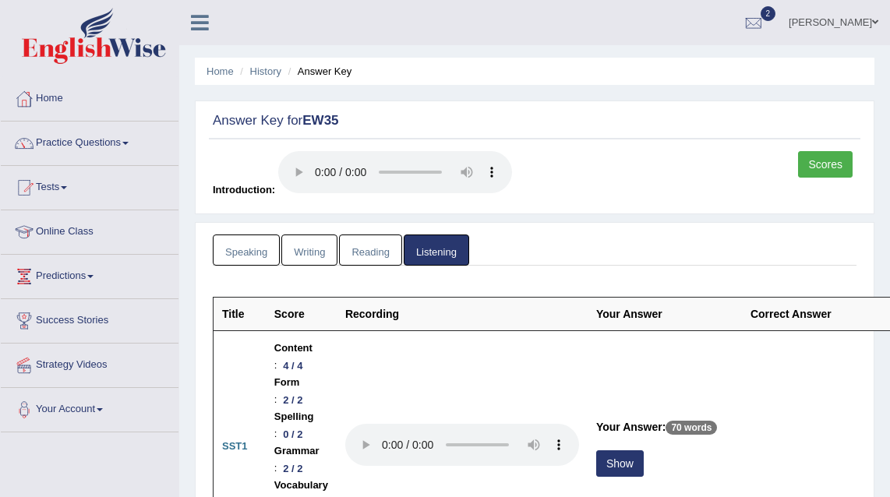
click at [802, 167] on link "Scores" at bounding box center [825, 164] width 55 height 27
